Goal: Task Accomplishment & Management: Manage account settings

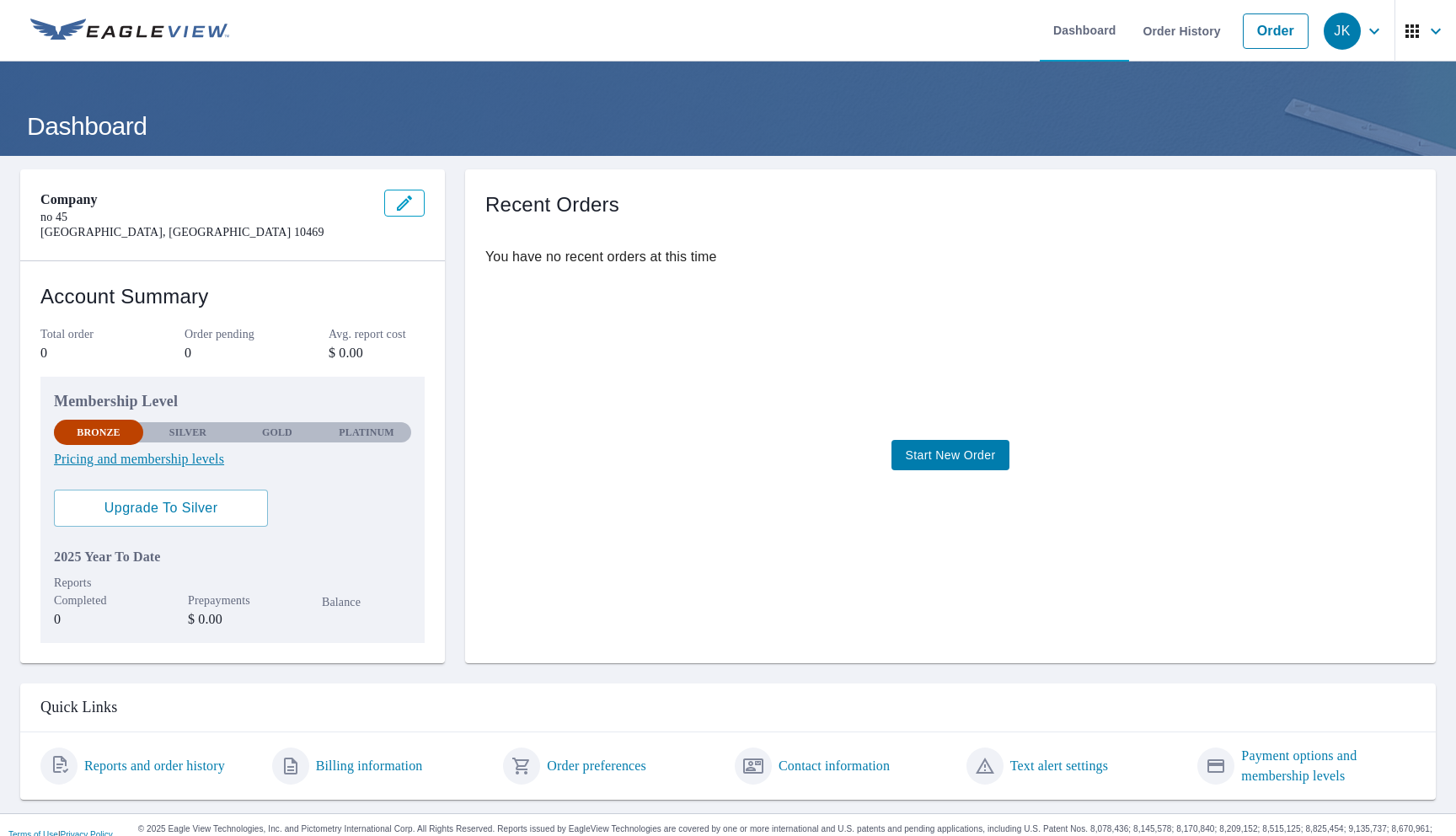
click at [1367, 30] on icon "button" at bounding box center [1375, 30] width 21 height 21
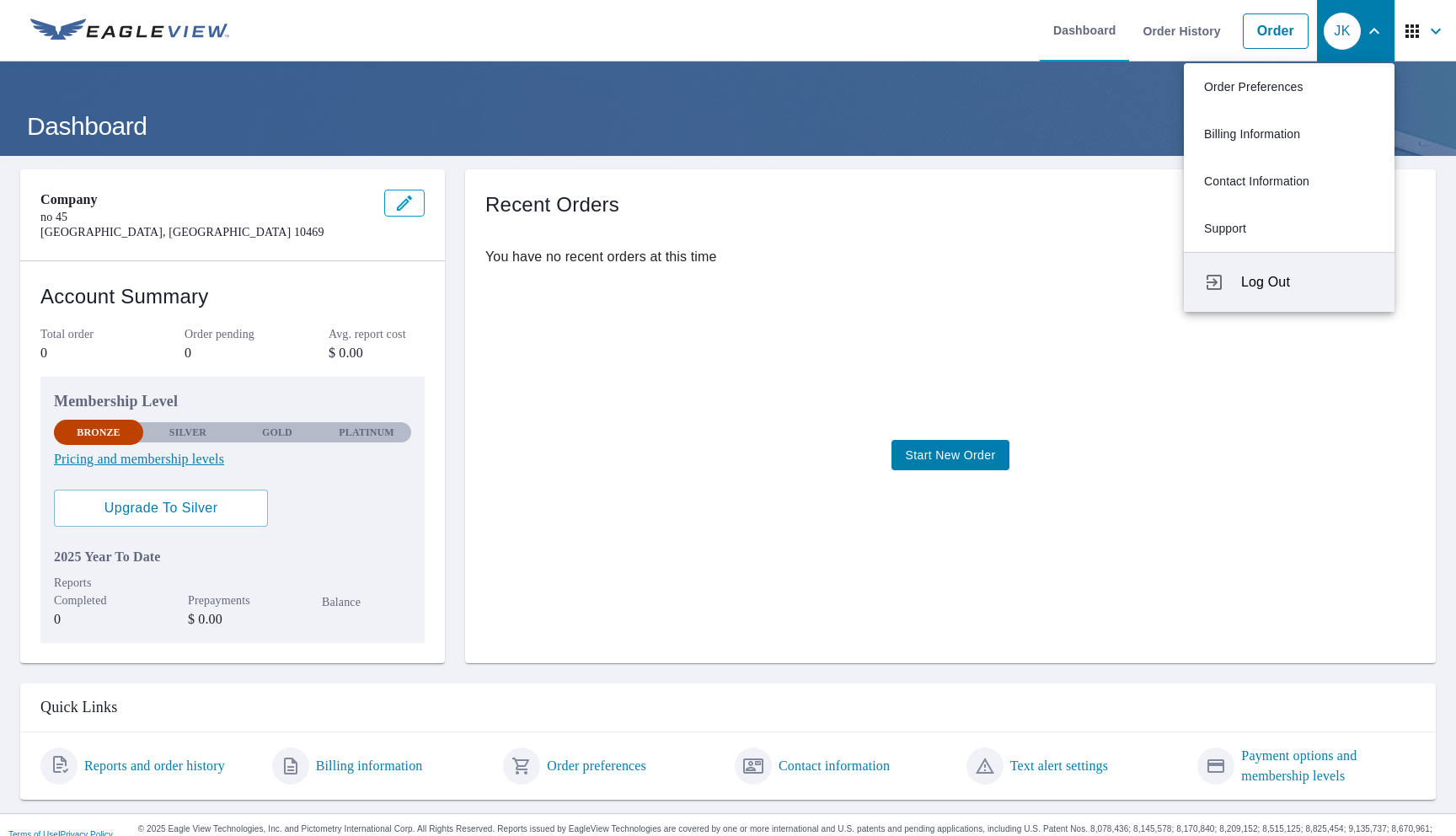
click at [1256, 281] on span "Log Out" at bounding box center [1309, 282] width 134 height 21
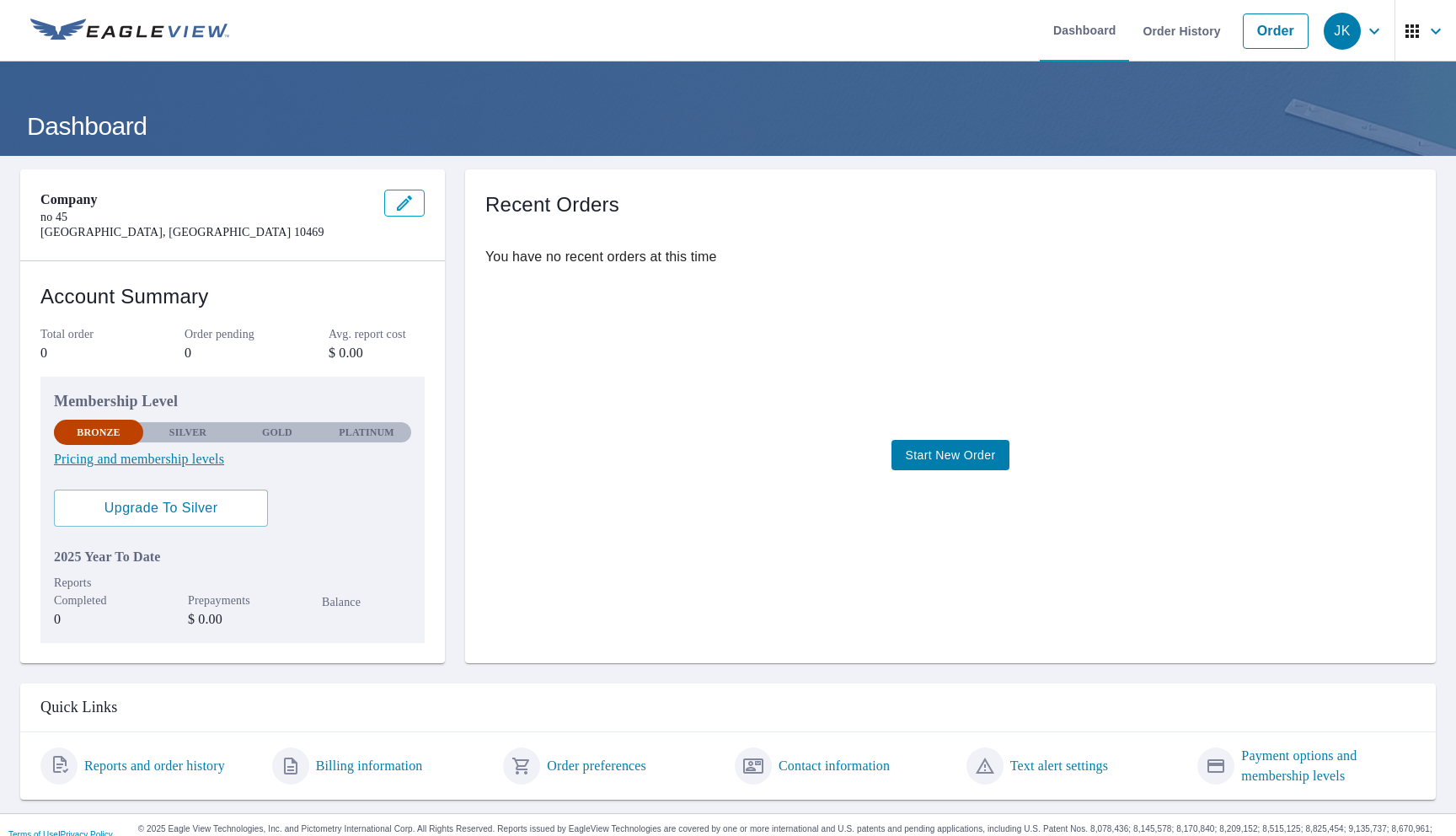
click at [1375, 35] on icon "button" at bounding box center [1375, 30] width 21 height 21
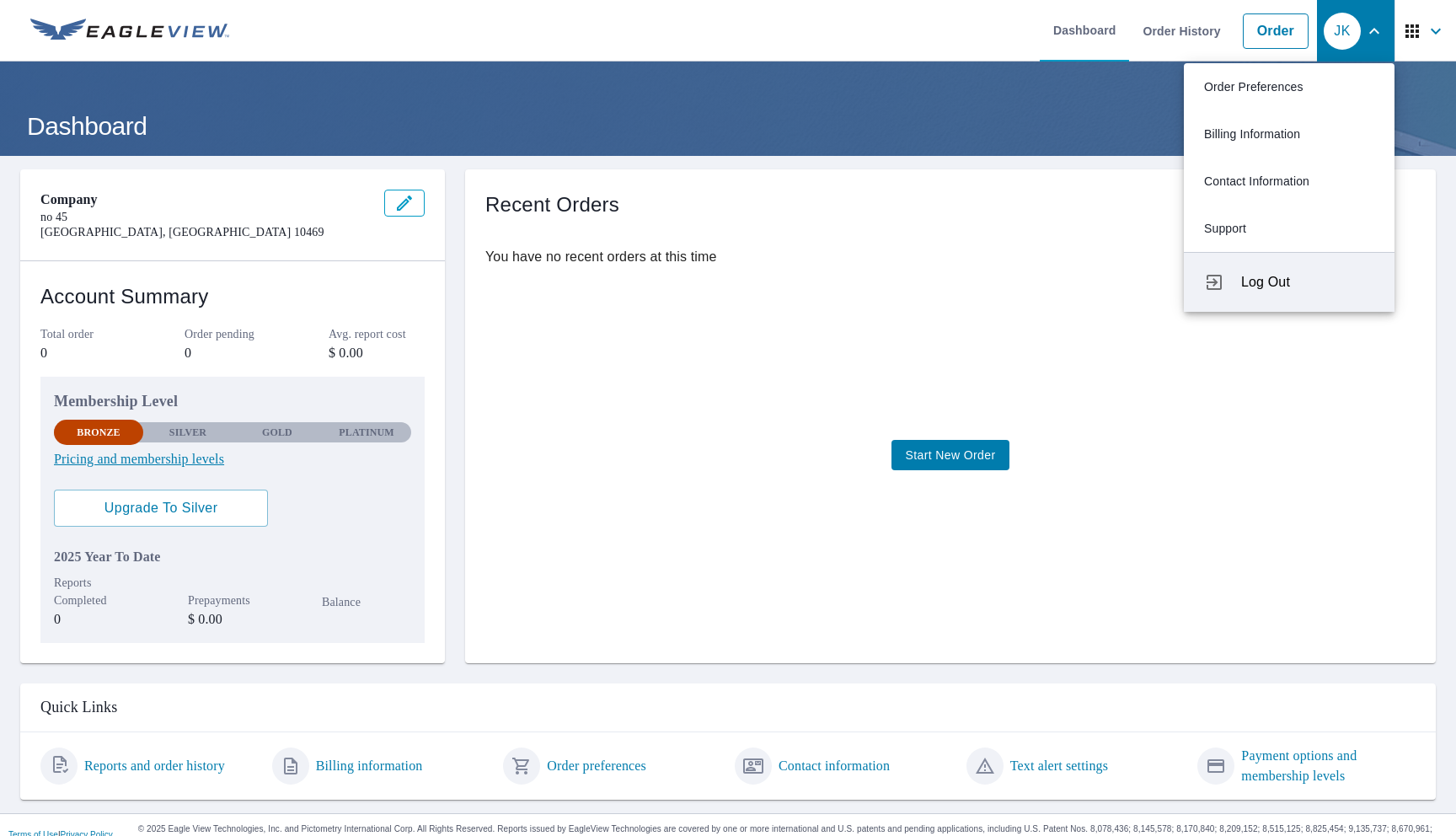
click at [1275, 289] on span "Log Out" at bounding box center [1309, 282] width 134 height 21
